Goal: Task Accomplishment & Management: Manage account settings

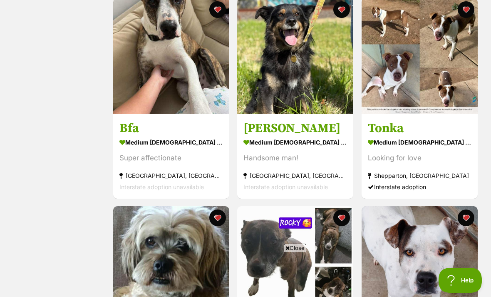
scroll to position [588, 0]
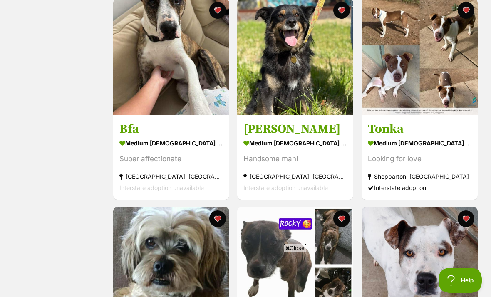
click at [316, 82] on img at bounding box center [295, 57] width 116 height 116
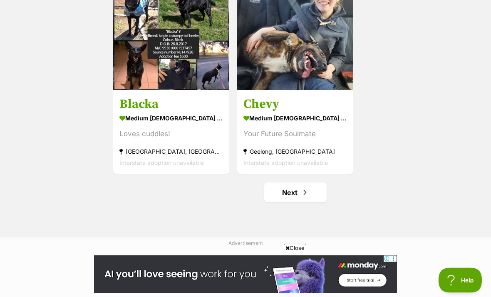
scroll to position [1447, 0]
click at [311, 193] on link "Next" at bounding box center [295, 192] width 62 height 20
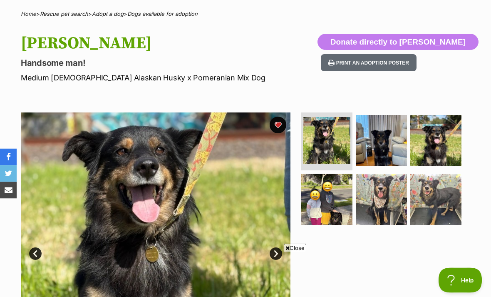
scroll to position [61, 0]
click at [377, 204] on img at bounding box center [381, 199] width 51 height 51
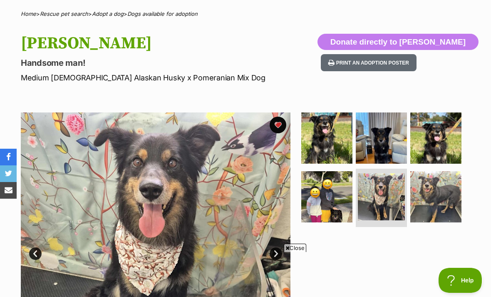
click at [425, 204] on img at bounding box center [435, 196] width 51 height 51
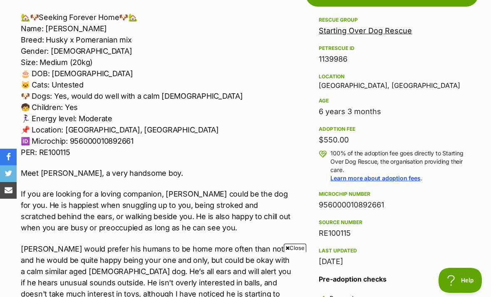
scroll to position [513, 0]
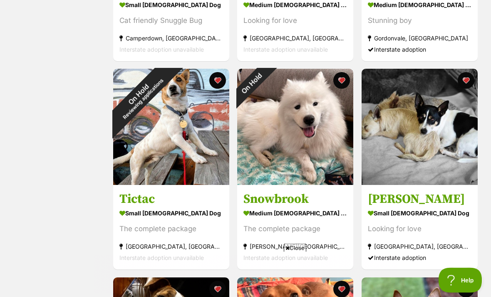
scroll to position [727, 0]
click at [266, 86] on div "On Hold" at bounding box center [251, 83] width 29 height 29
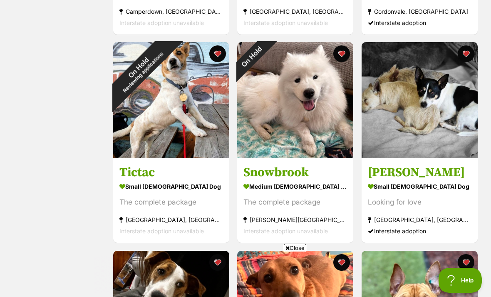
click at [344, 55] on button "favourite" at bounding box center [342, 53] width 17 height 17
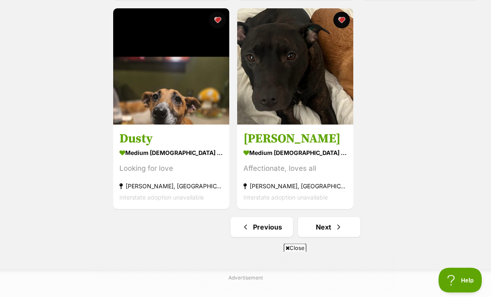
scroll to position [1414, 0]
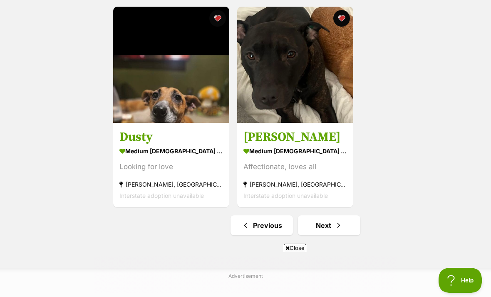
click at [345, 227] on link "Next" at bounding box center [329, 225] width 62 height 20
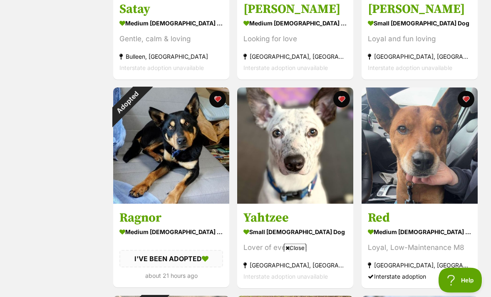
scroll to position [500, 0]
click at [142, 97] on div "Adopted" at bounding box center [127, 101] width 29 height 29
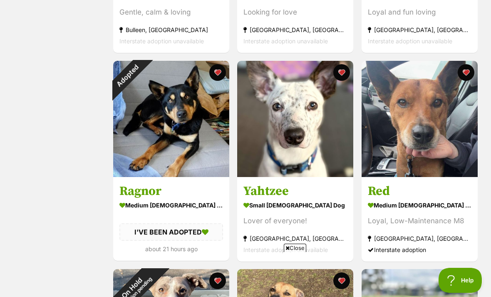
click at [216, 77] on button "favourite" at bounding box center [217, 72] width 17 height 17
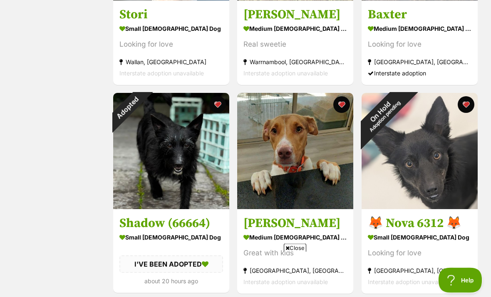
scroll to position [911, 0]
click at [218, 108] on button "favourite" at bounding box center [217, 104] width 17 height 17
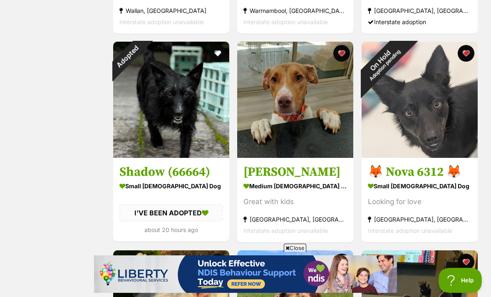
scroll to position [963, 0]
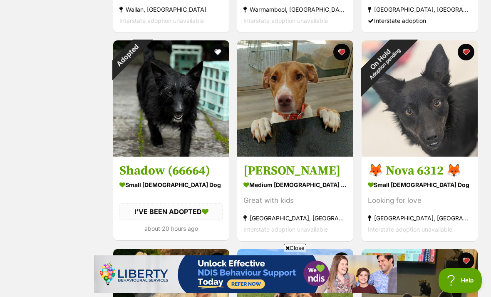
click at [185, 122] on img at bounding box center [171, 98] width 116 height 116
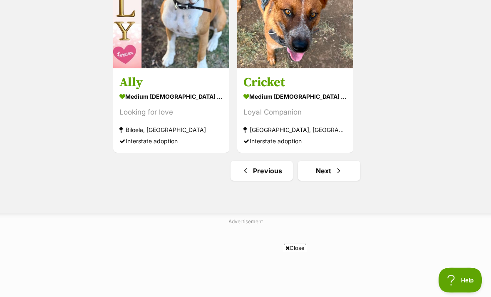
scroll to position [1470, 0]
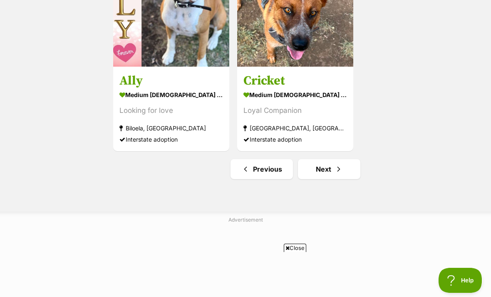
click at [338, 171] on span "Next page" at bounding box center [339, 169] width 8 height 10
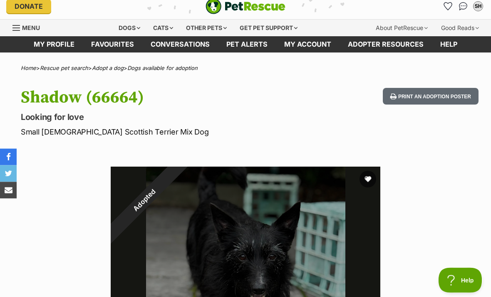
scroll to position [5, 0]
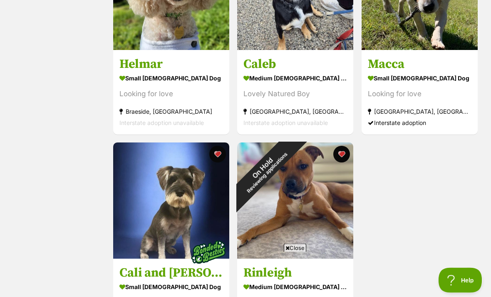
scroll to position [1289, 0]
